Goal: Information Seeking & Learning: Learn about a topic

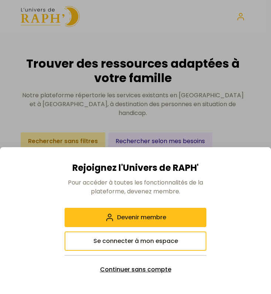
click at [159, 265] on button "Continuer sans compte" at bounding box center [136, 269] width 142 height 19
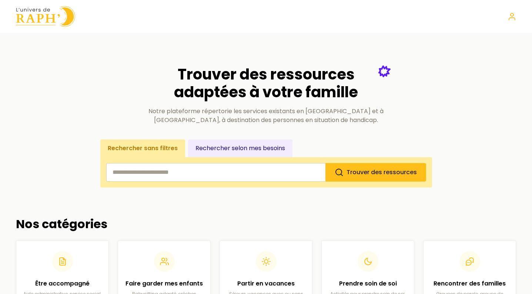
click at [246, 144] on button "Rechercher selon mes besoins" at bounding box center [240, 148] width 104 height 18
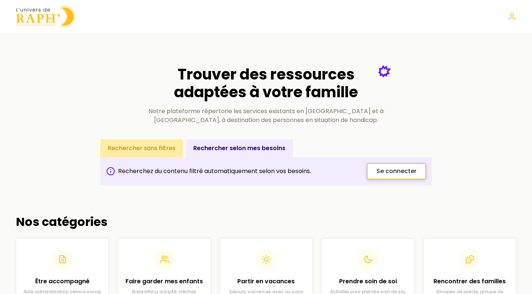
click at [271, 164] on link "Se connecter" at bounding box center [396, 171] width 59 height 16
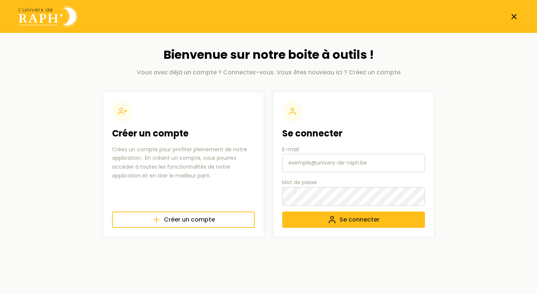
paste input "&recalcul=1"
type input "&"
click at [199, 215] on span "Créer un compte" at bounding box center [189, 219] width 51 height 9
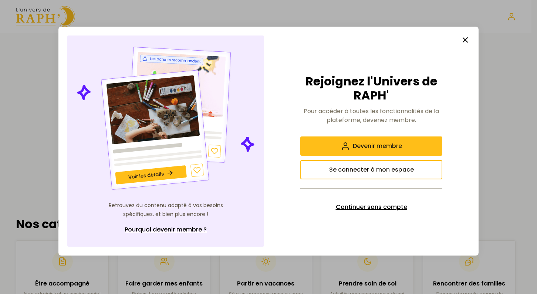
click at [271, 205] on span "Continuer sans compte" at bounding box center [371, 207] width 71 height 9
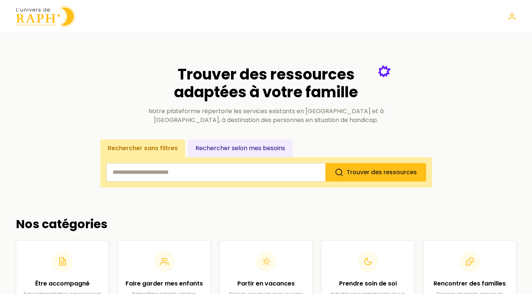
click at [242, 176] on input "search" at bounding box center [215, 172] width 219 height 18
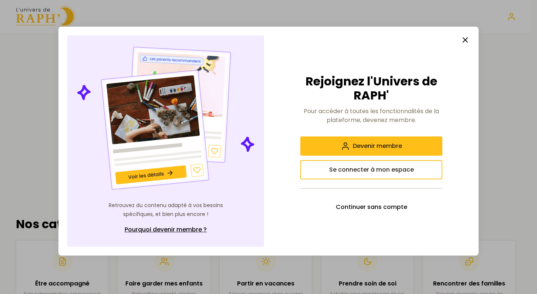
click at [271, 36] on icon "button" at bounding box center [465, 40] width 9 height 9
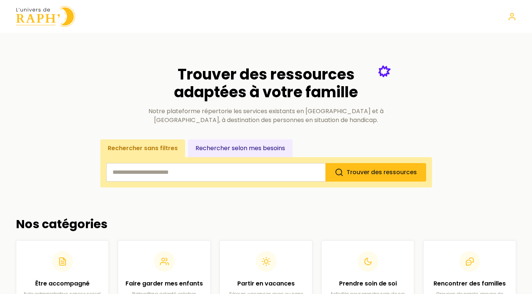
click at [271, 149] on button "Rechercher selon mes besoins" at bounding box center [240, 148] width 104 height 18
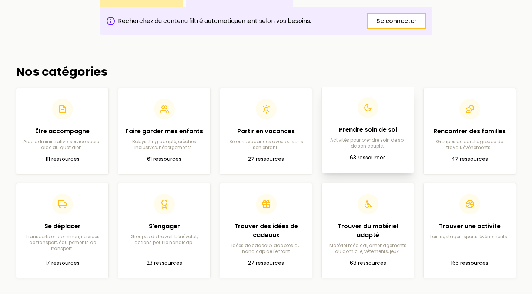
scroll to position [152, 0]
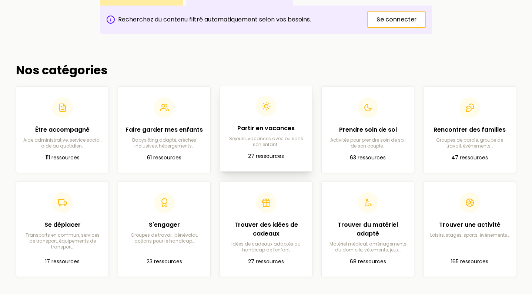
click at [271, 124] on h2 "Partir en vacances" at bounding box center [266, 128] width 80 height 9
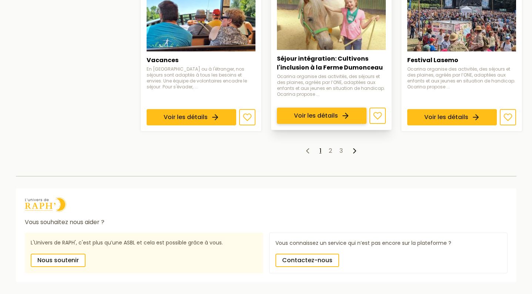
scroll to position [627, 0]
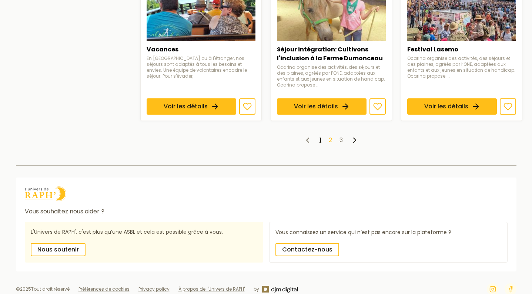
click at [271, 144] on link "2" at bounding box center [329, 140] width 3 height 9
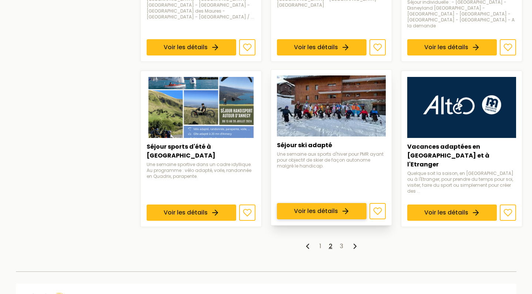
scroll to position [600, 0]
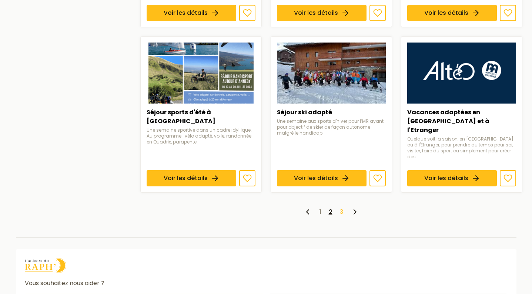
click at [271, 208] on link "3" at bounding box center [341, 212] width 3 height 9
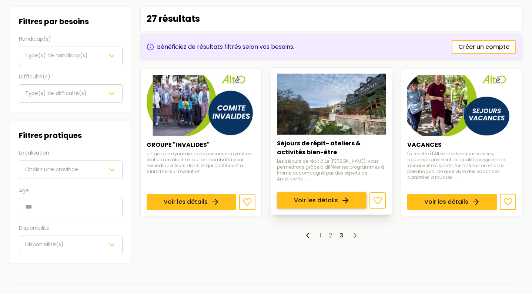
scroll to position [84, 0]
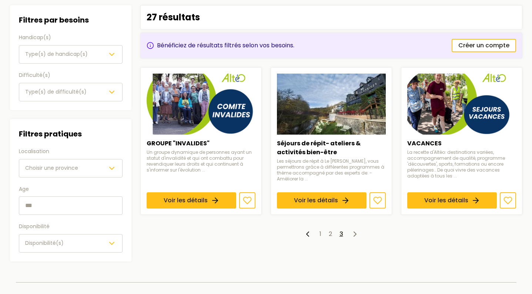
click at [94, 51] on div "Type(s) de handicap(s)" at bounding box center [70, 54] width 91 height 9
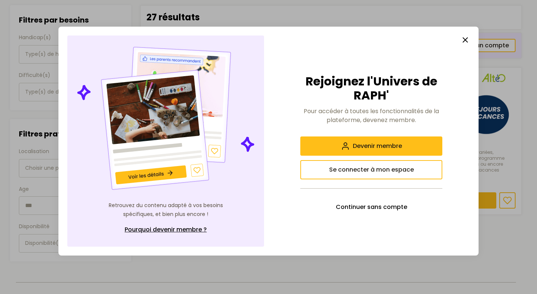
click at [271, 40] on icon "button" at bounding box center [465, 40] width 9 height 9
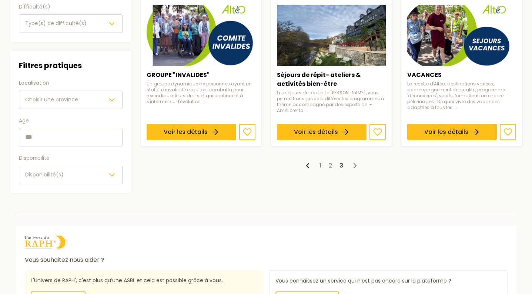
scroll to position [0, 0]
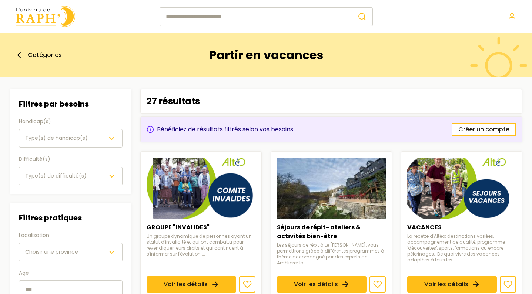
click at [51, 55] on span "Catégories" at bounding box center [45, 55] width 34 height 9
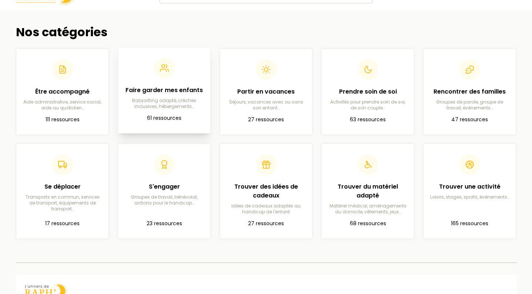
scroll to position [88, 0]
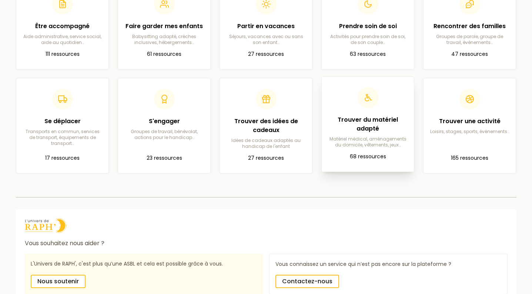
click at [271, 125] on h2 "Trouver du matériel adapté" at bounding box center [367, 124] width 80 height 18
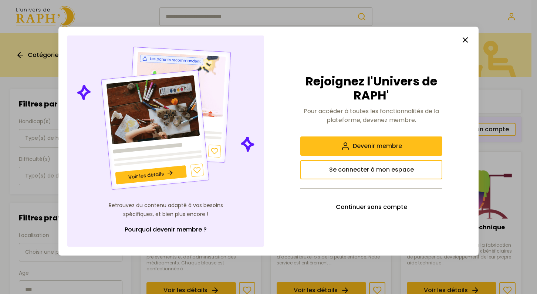
click at [461, 40] on icon "button" at bounding box center [465, 40] width 9 height 9
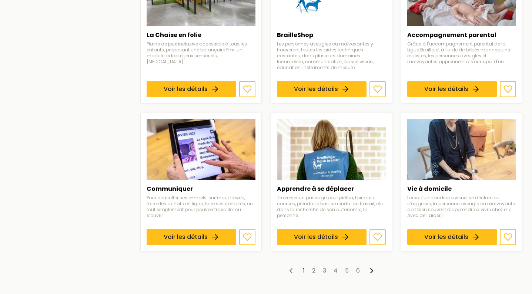
scroll to position [544, 0]
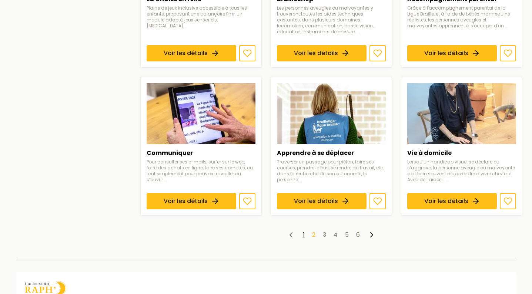
click at [313, 230] on link "2" at bounding box center [313, 234] width 3 height 9
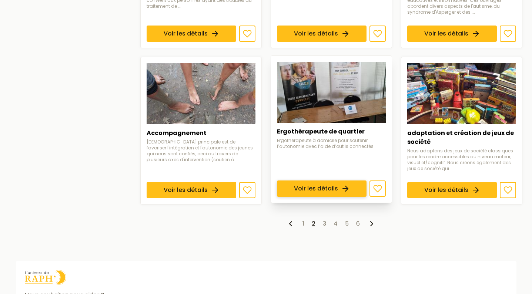
scroll to position [570, 0]
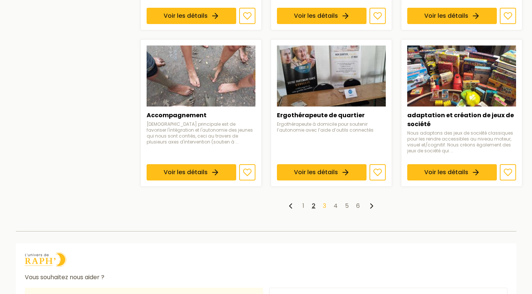
click at [326, 202] on link "3" at bounding box center [324, 206] width 3 height 9
